Goal: Information Seeking & Learning: Learn about a topic

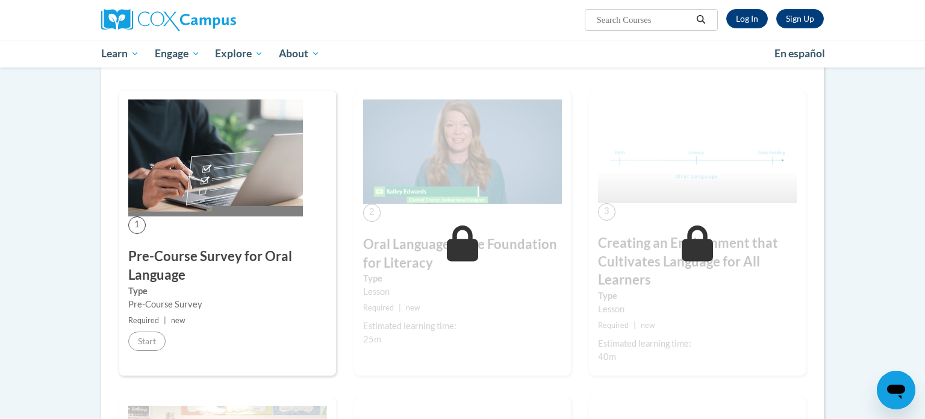
scroll to position [187, 0]
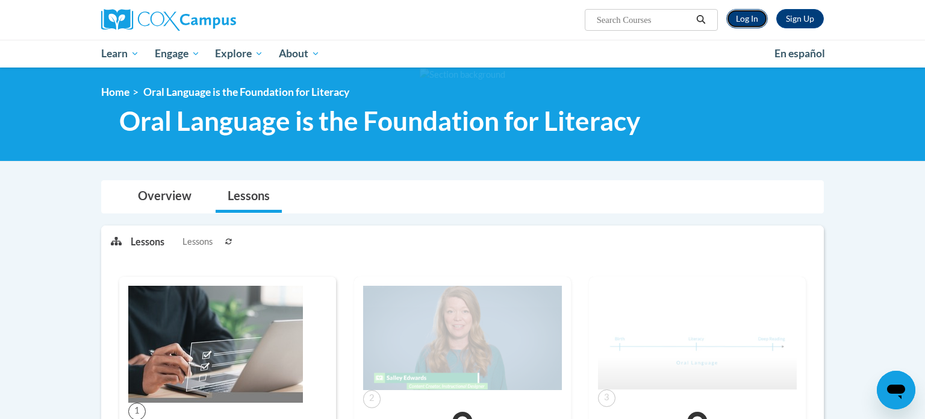
click at [754, 19] on link "Log In" at bounding box center [748, 18] width 42 height 19
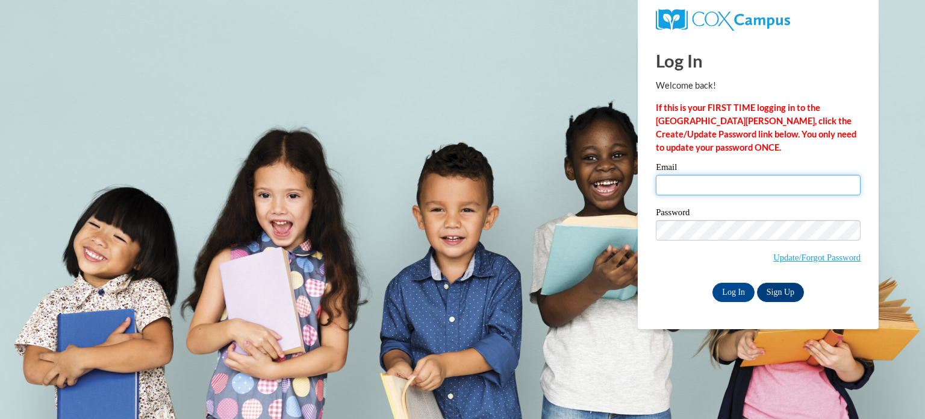
click at [704, 179] on input "Email" at bounding box center [758, 185] width 205 height 20
type input "sferguson@waupun.k12.wi.us"
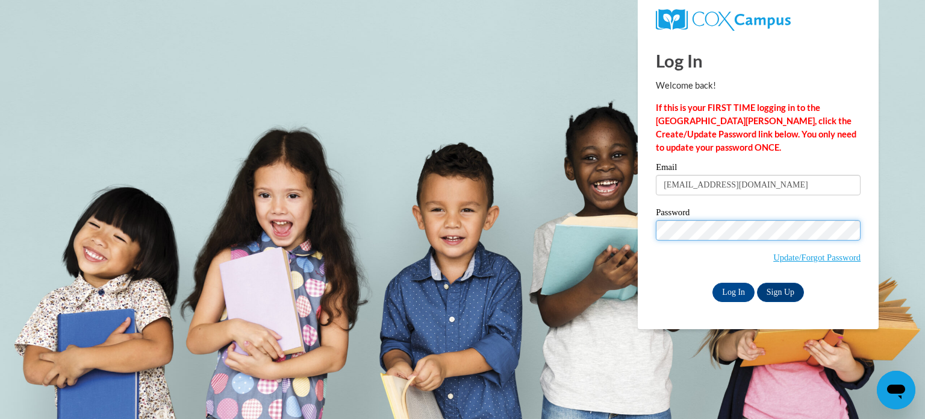
click at [713, 283] on input "Log In" at bounding box center [734, 292] width 42 height 19
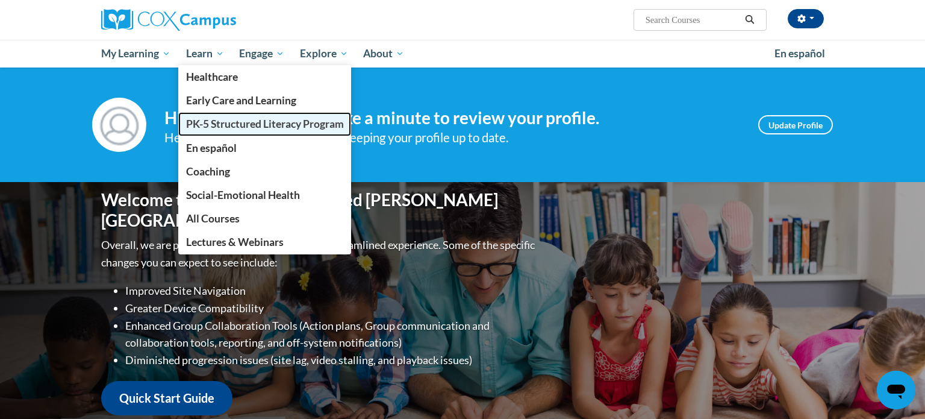
click at [221, 128] on span "PK-5 Structured Literacy Program" at bounding box center [265, 123] width 158 height 13
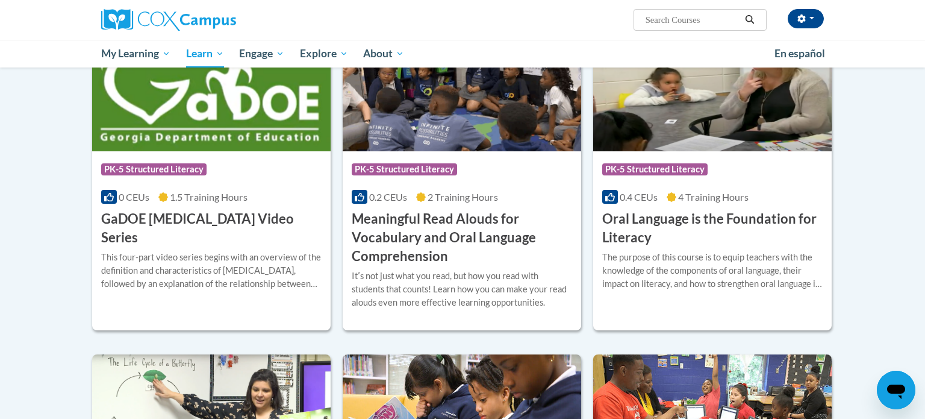
scroll to position [728, 0]
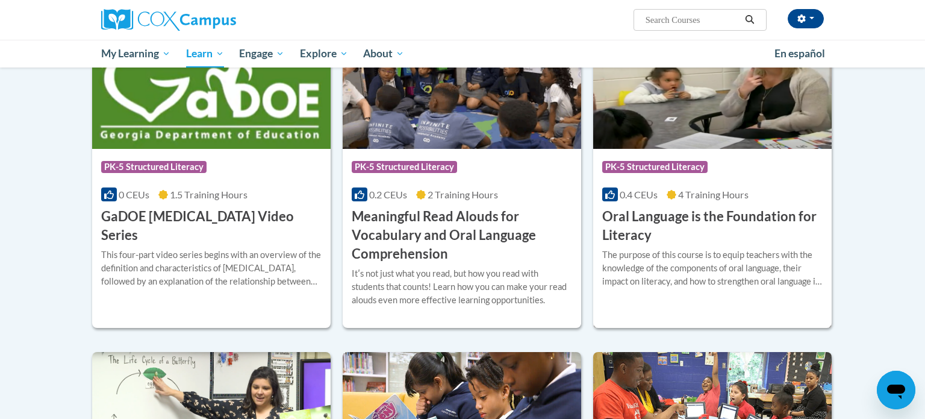
click at [683, 216] on h3 "Oral Language is the Foundation for Literacy" at bounding box center [712, 225] width 220 height 37
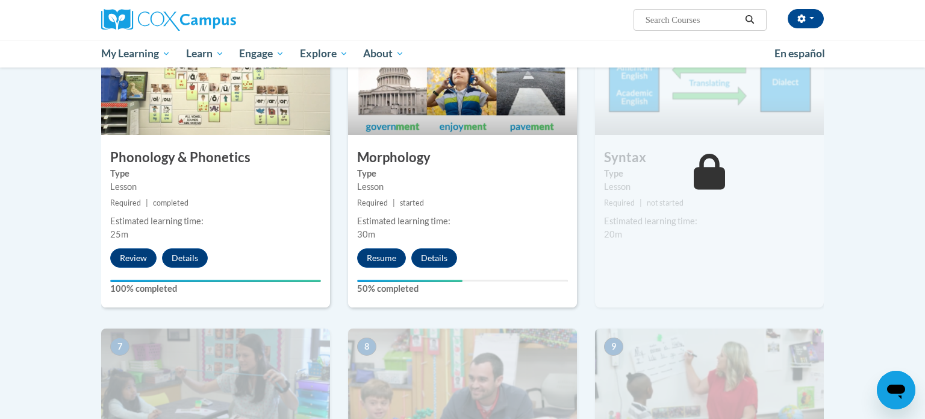
scroll to position [653, 0]
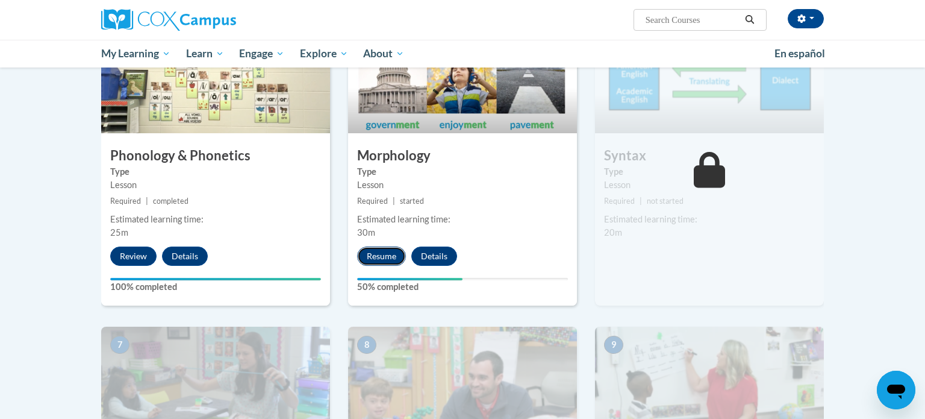
click at [386, 249] on button "Resume" at bounding box center [381, 255] width 49 height 19
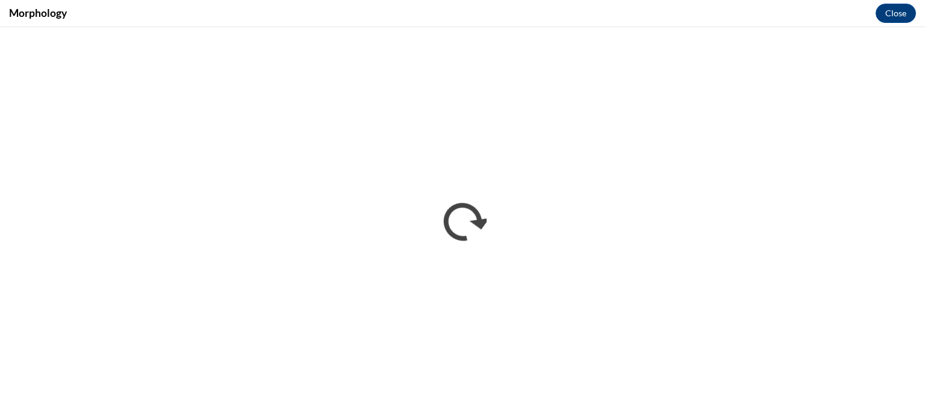
scroll to position [0, 0]
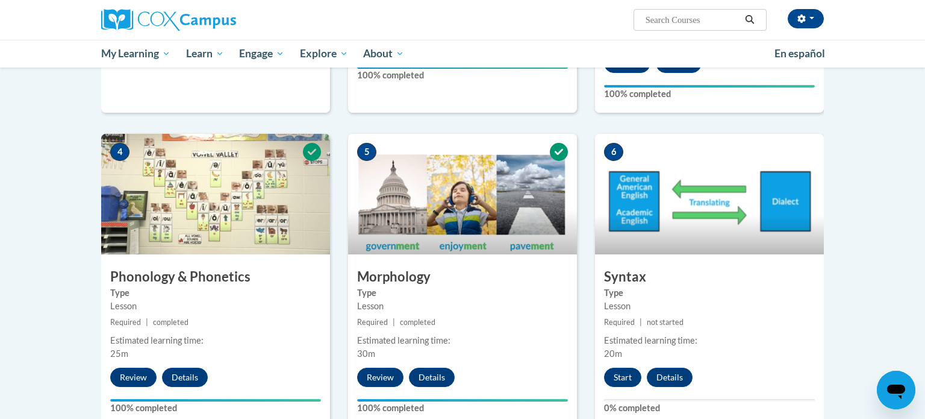
scroll to position [547, 0]
